Goal: Task Accomplishment & Management: Manage account settings

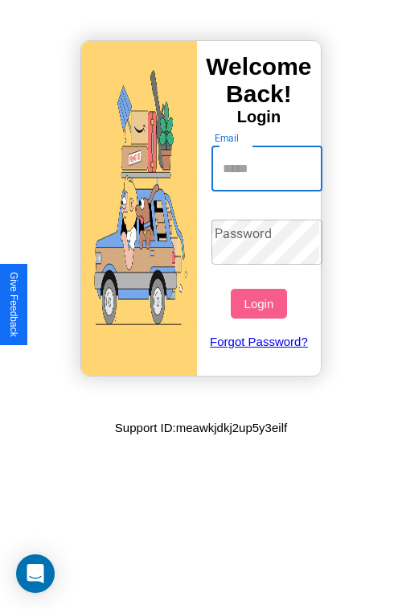
click at [269, 168] on input "Email" at bounding box center [268, 168] width 112 height 45
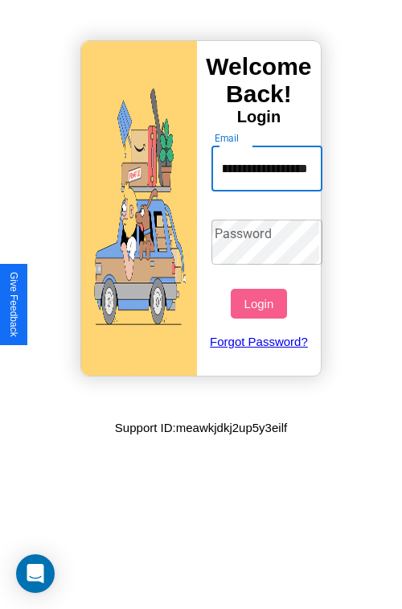
type input "**********"
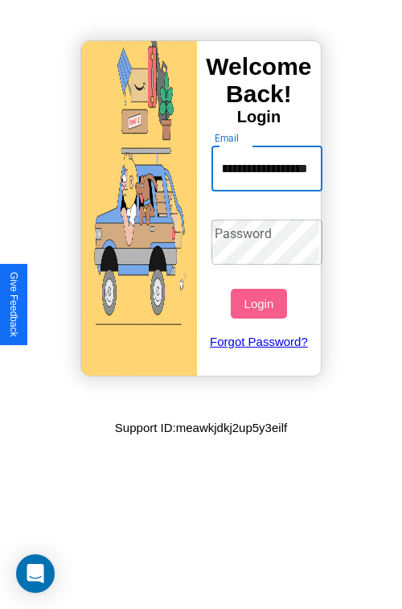
scroll to position [0, 0]
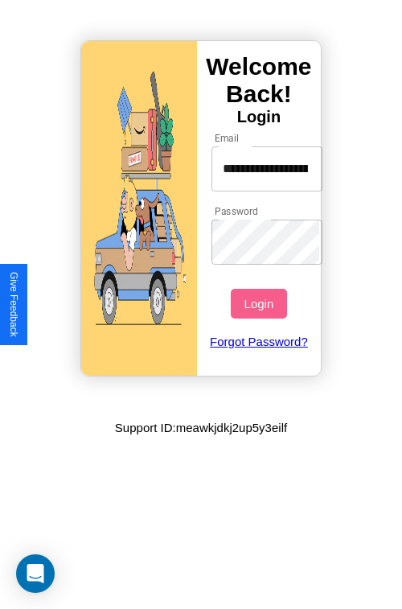
click at [261, 303] on button "Login" at bounding box center [259, 304] width 56 height 30
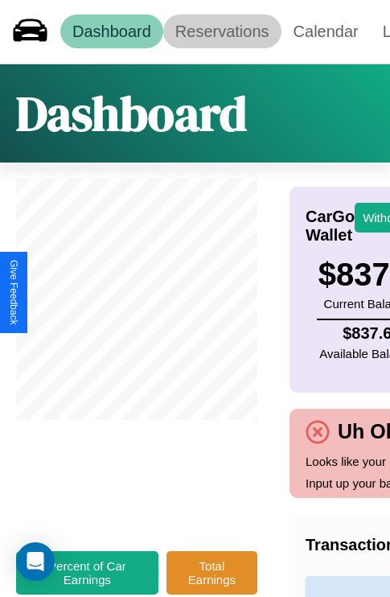
click at [222, 31] on link "Reservations" at bounding box center [222, 31] width 118 height 34
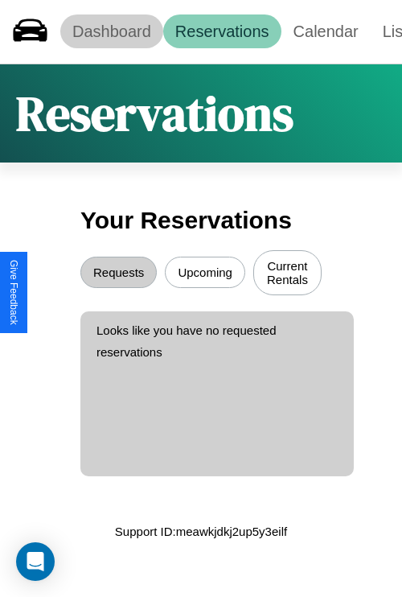
click at [111, 31] on link "Dashboard" at bounding box center [111, 31] width 103 height 34
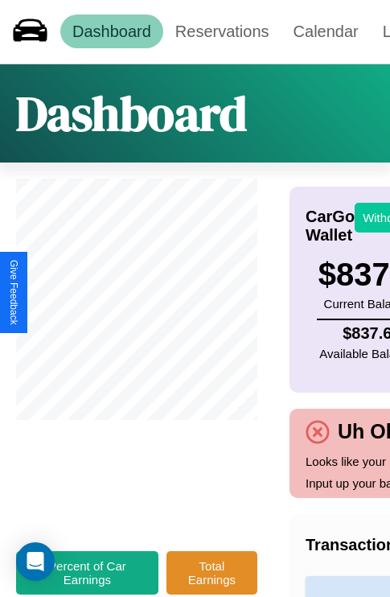
click at [378, 217] on button "Withdraw" at bounding box center [388, 218] width 67 height 30
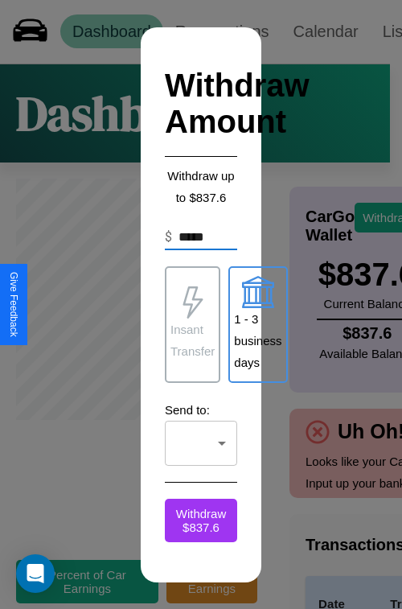
click at [192, 324] on p "Insant Transfer" at bounding box center [193, 340] width 44 height 43
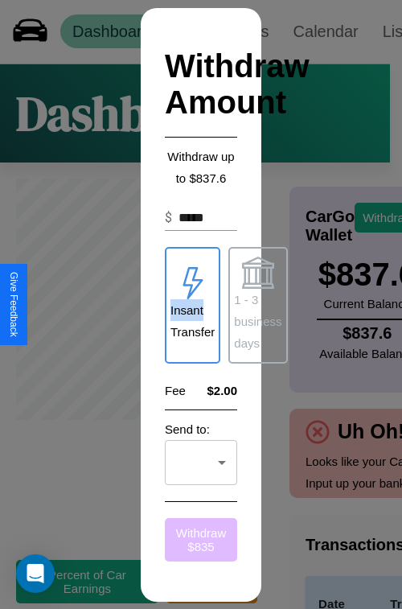
click at [201, 539] on button "Withdraw $ 835" at bounding box center [201, 539] width 72 height 43
